Goal: Information Seeking & Learning: Learn about a topic

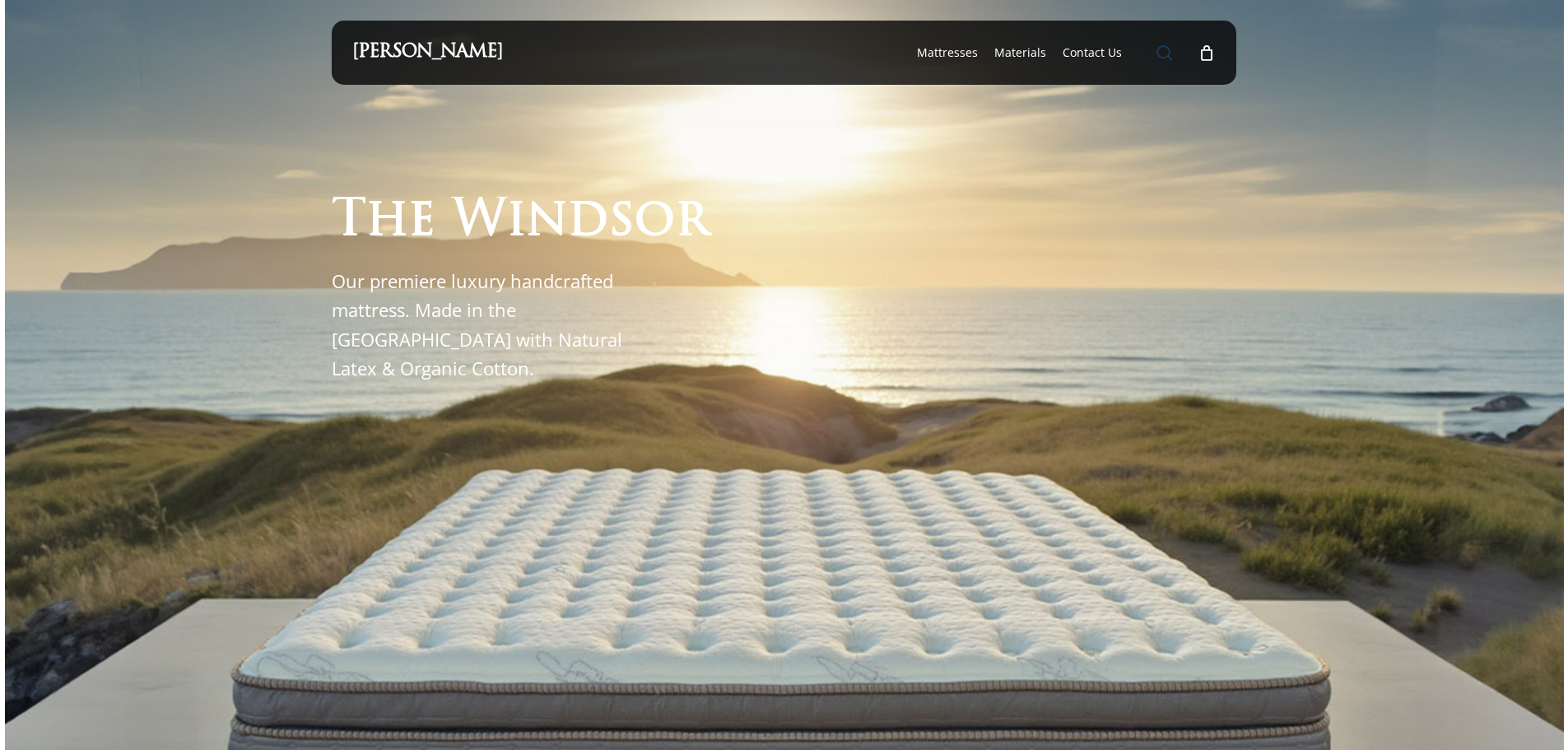
click at [1164, 49] on span "Main Menu" at bounding box center [1164, 53] width 17 height 17
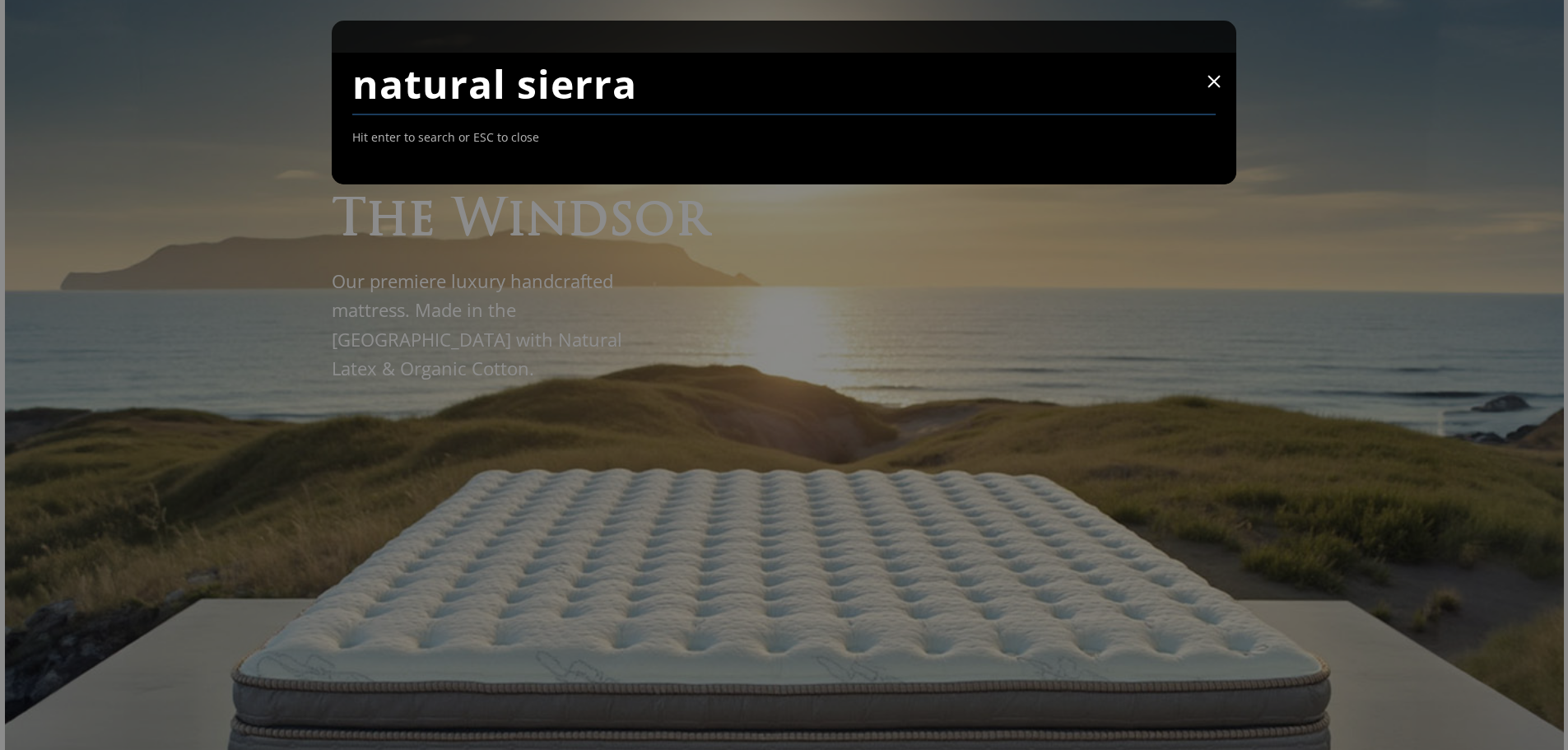
type input "natural sierra"
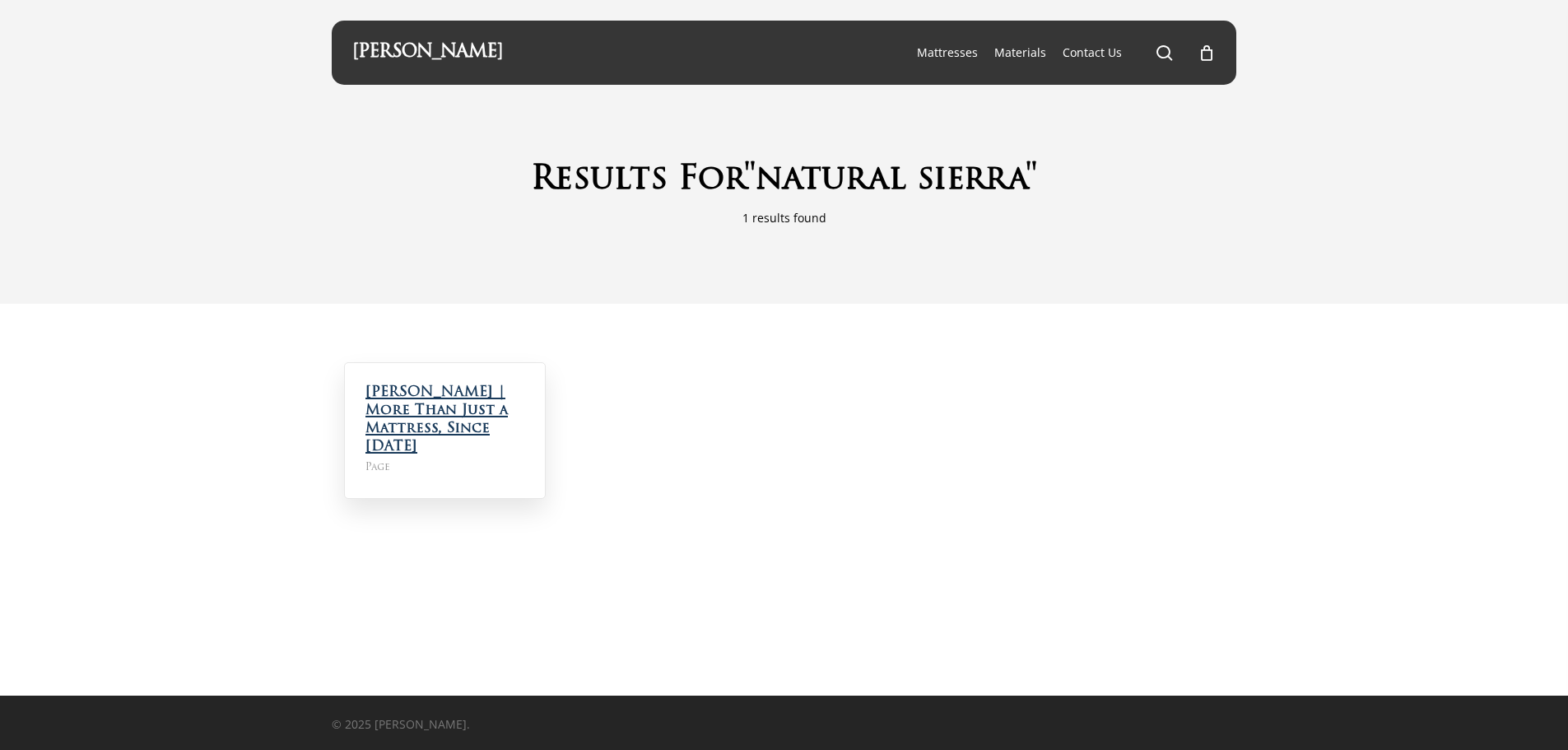
click at [478, 395] on link "Maxim Mattress | More Than Just a Mattress, Since 1979" at bounding box center [437, 419] width 142 height 68
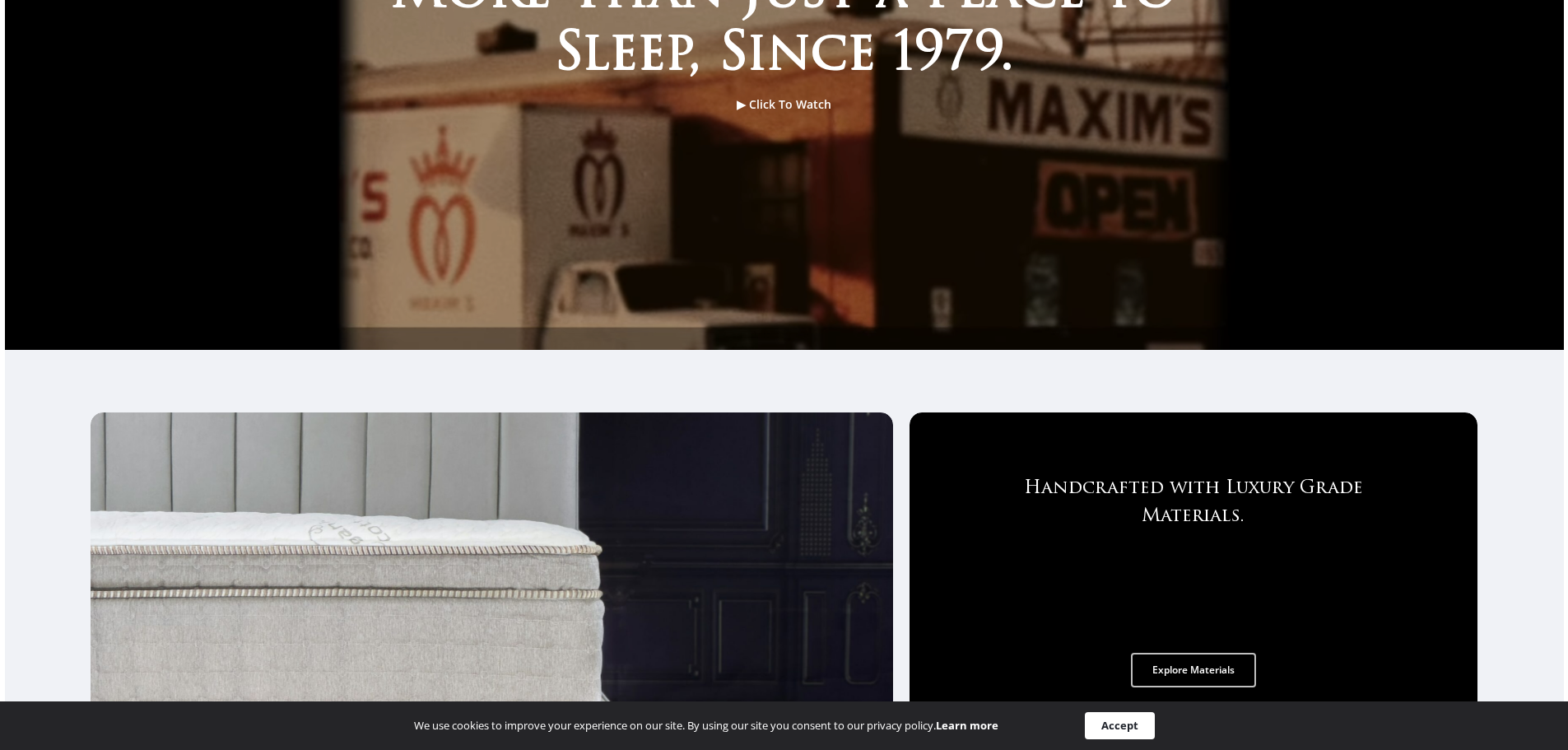
scroll to position [179, 0]
